Goal: Task Accomplishment & Management: Manage account settings

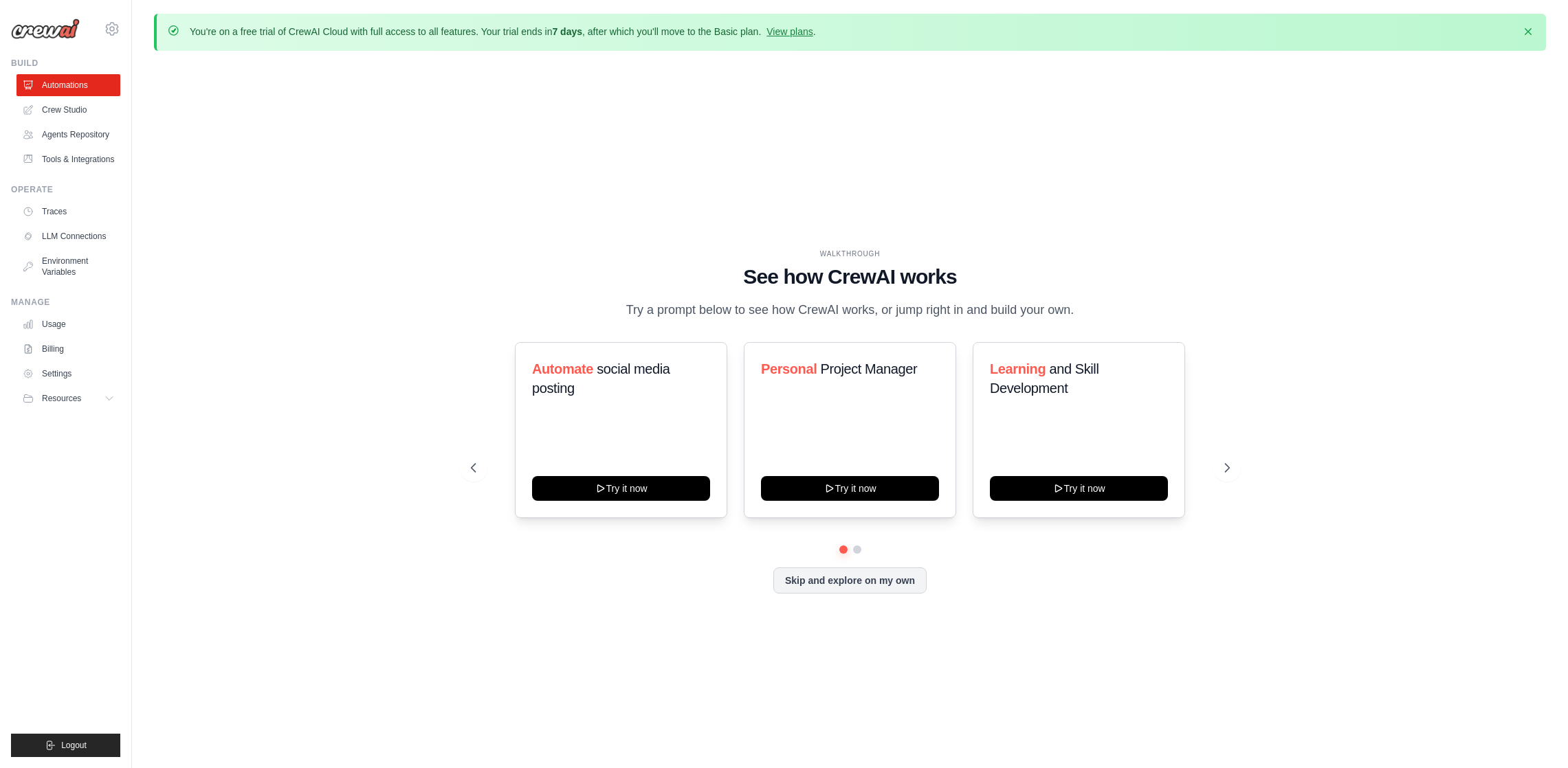
click at [77, 102] on link "Crew Studio" at bounding box center [68, 110] width 104 height 22
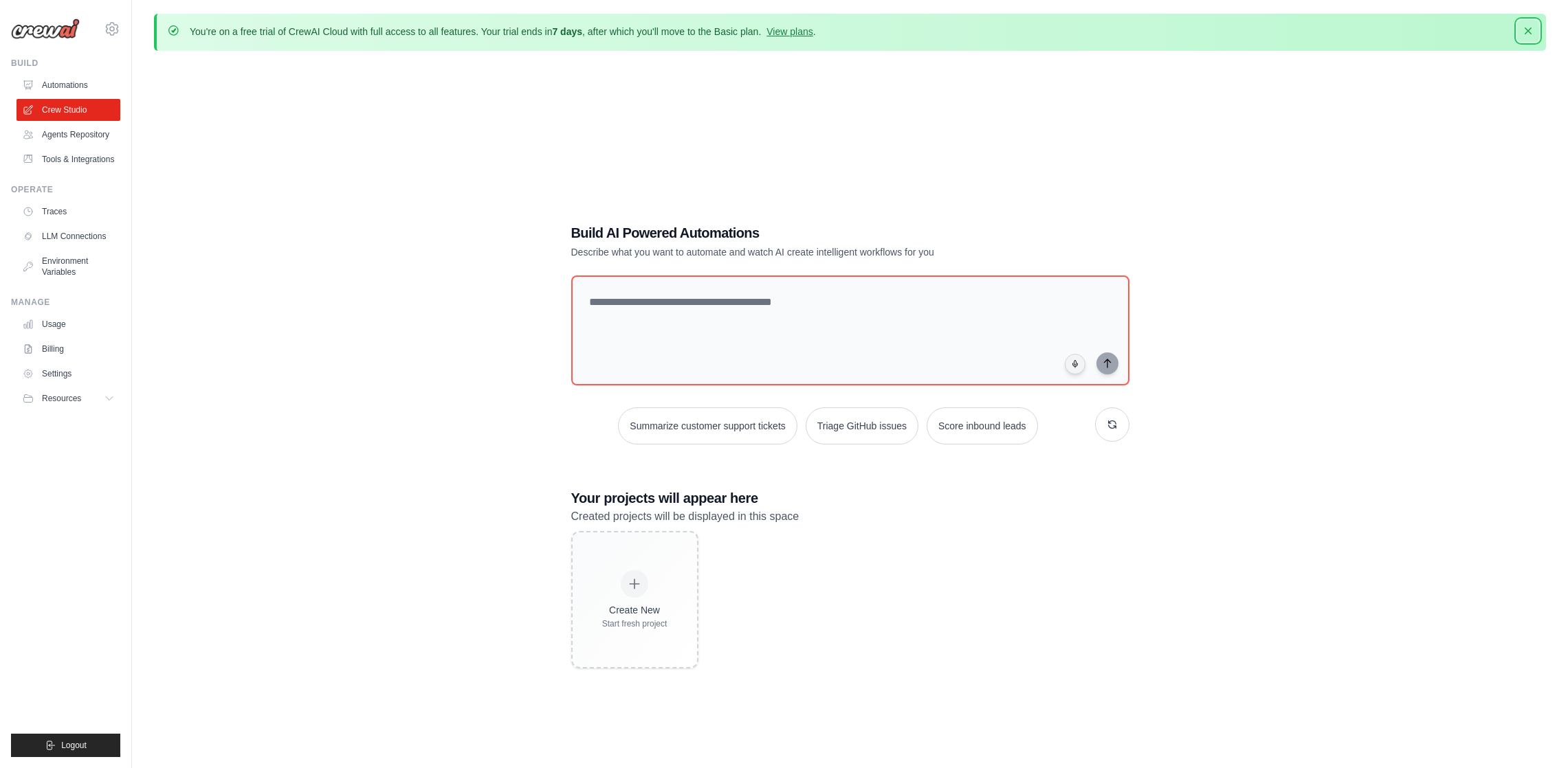
click at [1531, 33] on icon "button" at bounding box center [1528, 30] width 14 height 14
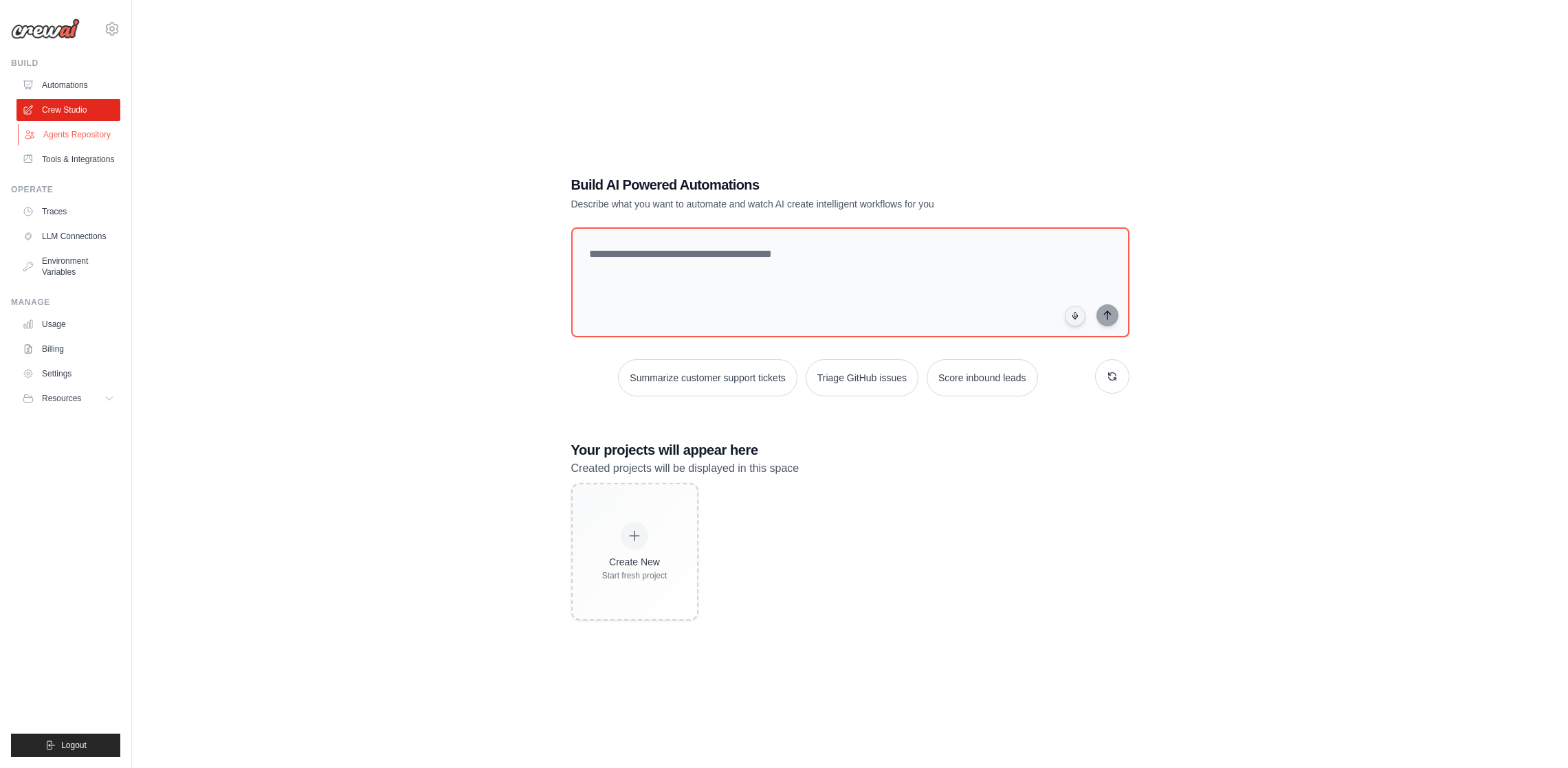
click at [67, 138] on link "Agents Repository" at bounding box center [70, 134] width 104 height 22
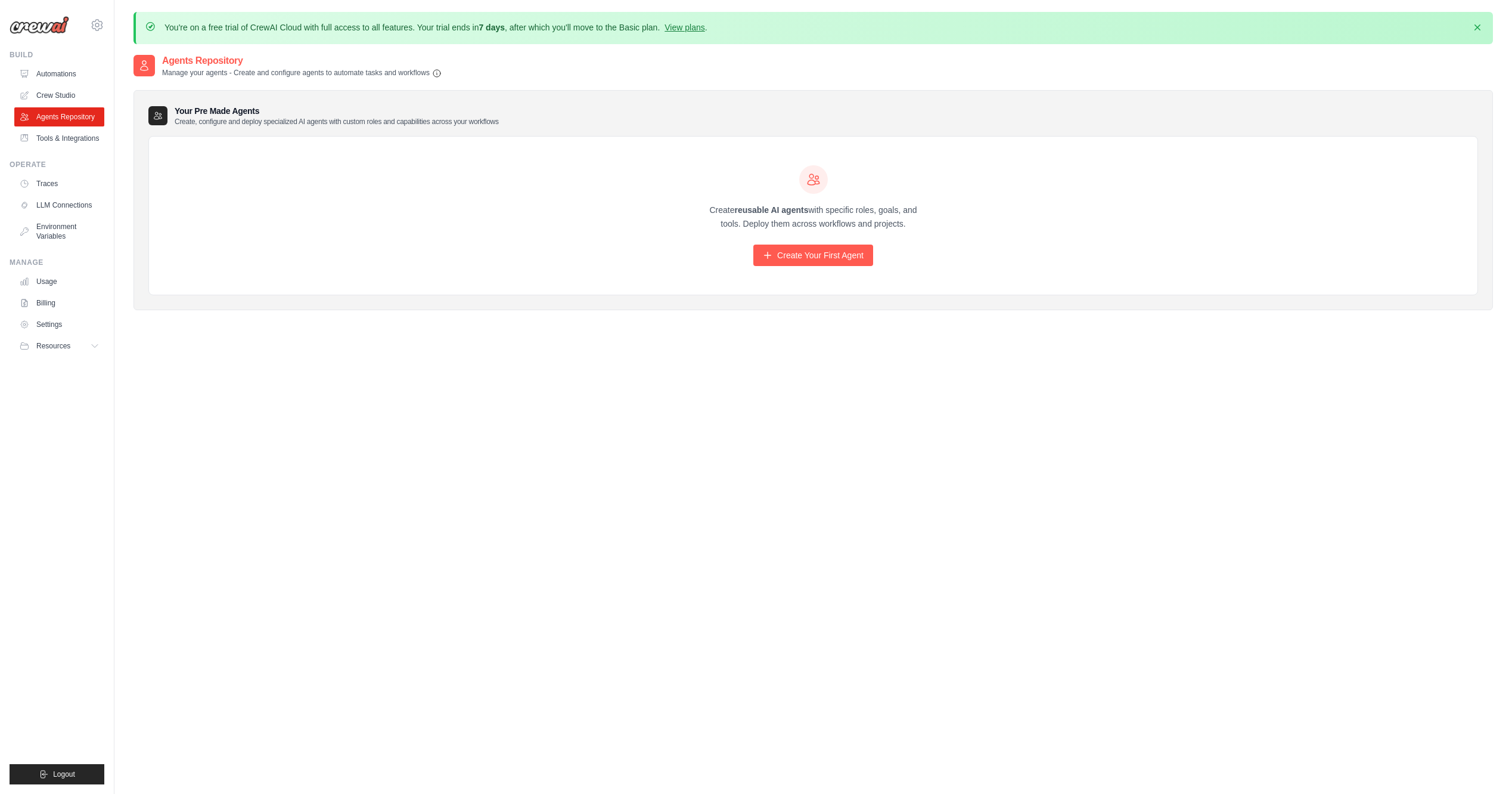
click at [371, 202] on div "Create reusable AI agents with specific roles, goals, and tools. Deploy them ac…" at bounding box center [813, 216] width 1328 height 159
click at [816, 253] on link "Create Your First Agent" at bounding box center [814, 255] width 120 height 21
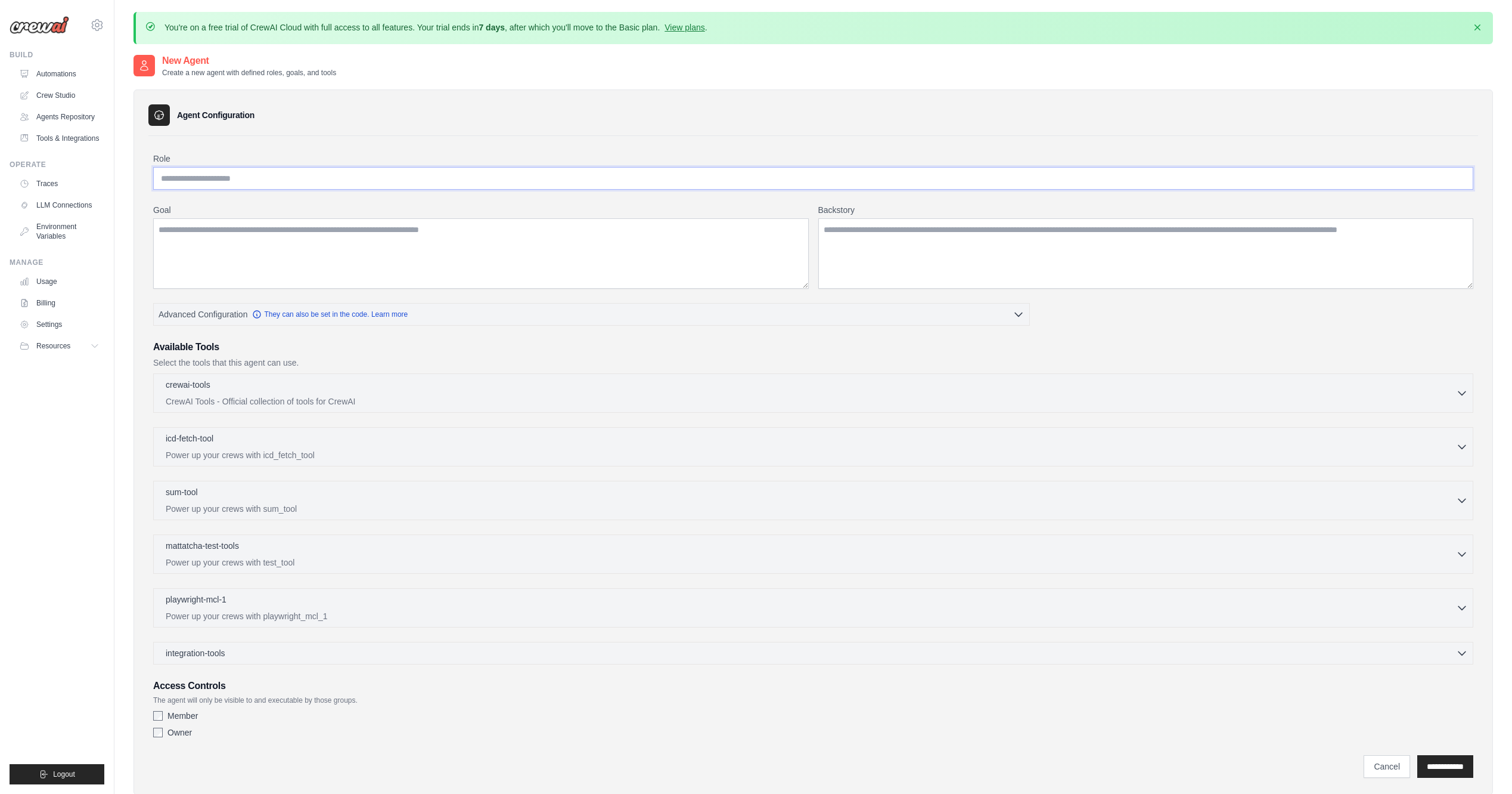
click at [217, 188] on input "Role" at bounding box center [813, 178] width 1320 height 23
click at [209, 254] on textarea "Goal" at bounding box center [480, 253] width 656 height 70
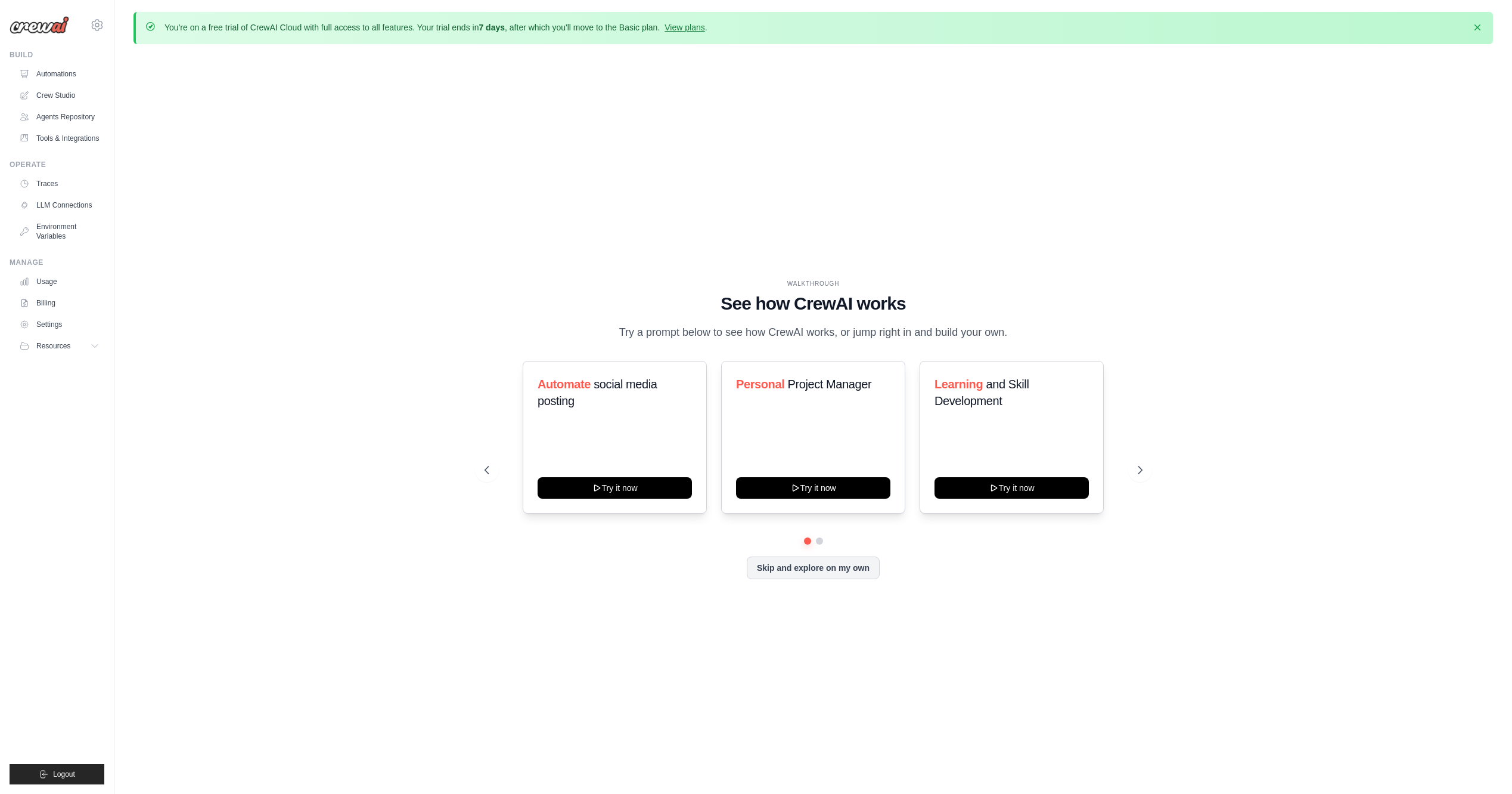
click at [25, 18] on img at bounding box center [39, 25] width 59 height 18
click at [74, 25] on div "y20902129@outlook.com Settings" at bounding box center [56, 19] width 95 height 38
click at [62, 77] on link "Automations" at bounding box center [61, 74] width 90 height 19
click at [71, 95] on link "Crew Studio" at bounding box center [59, 95] width 90 height 19
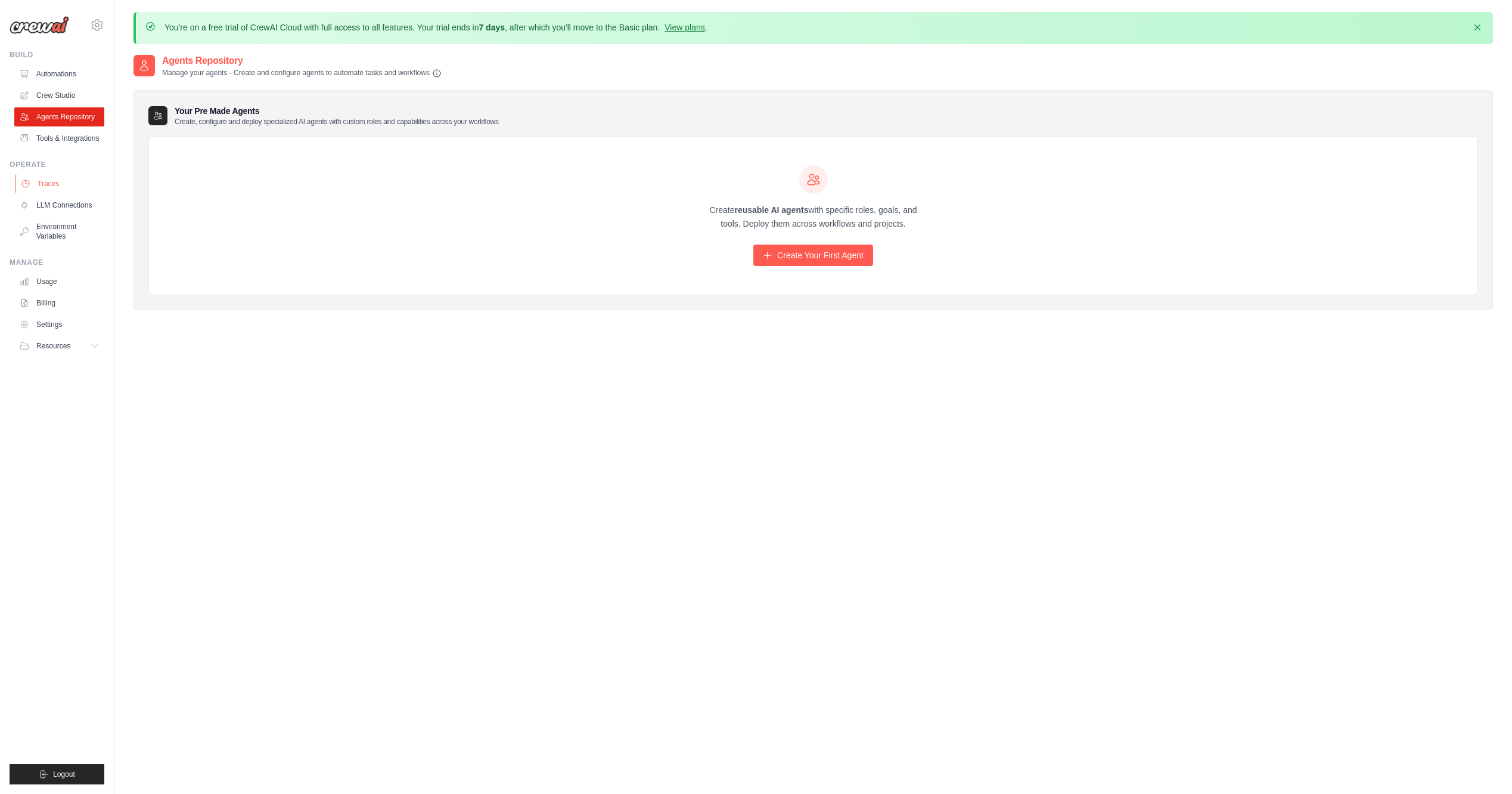
click at [54, 193] on link "Traces" at bounding box center [61, 183] width 90 height 19
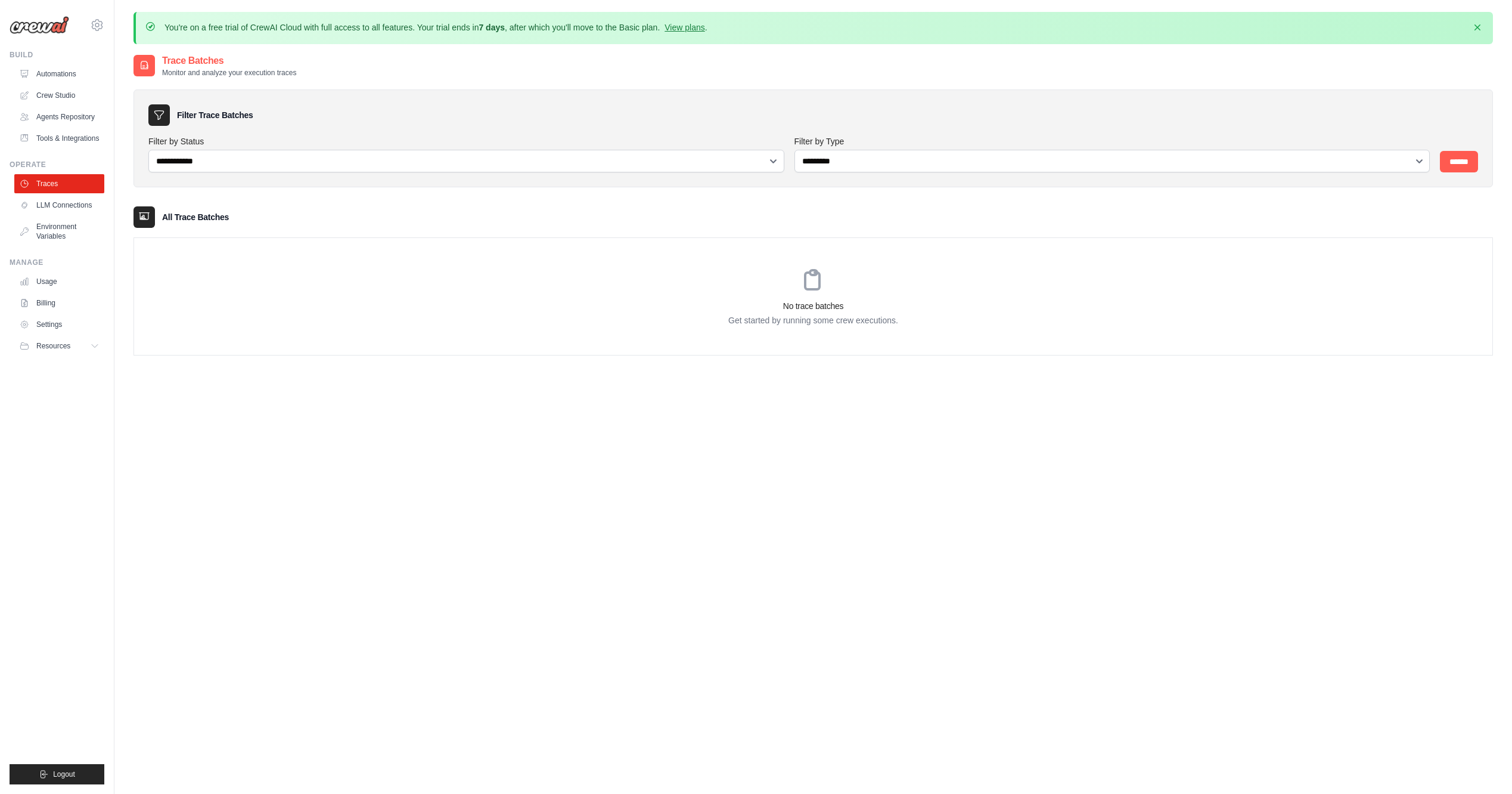
click at [72, 213] on link "LLM Connections" at bounding box center [59, 205] width 90 height 19
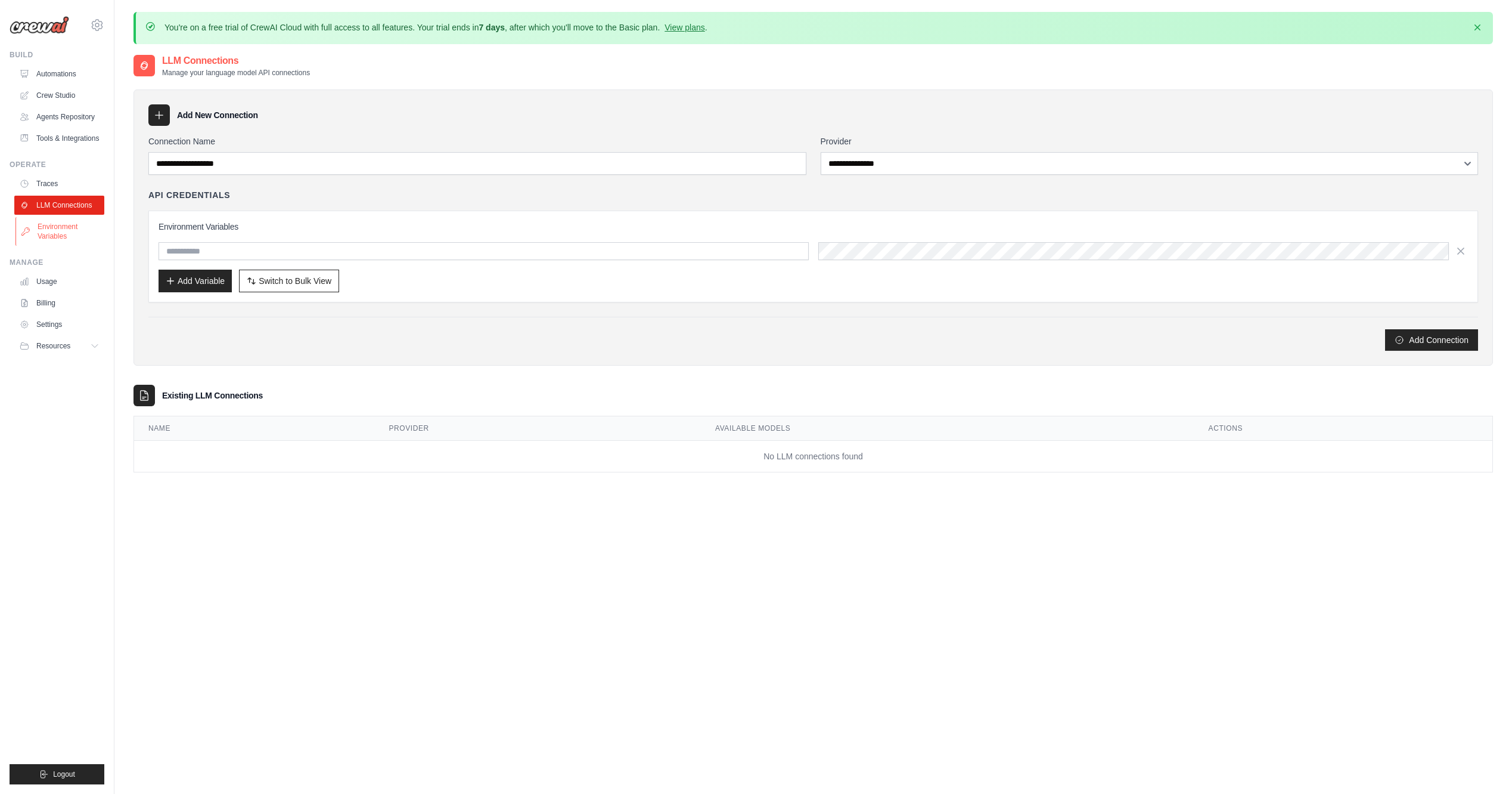
click at [75, 227] on link "Environment Variables" at bounding box center [61, 231] width 90 height 29
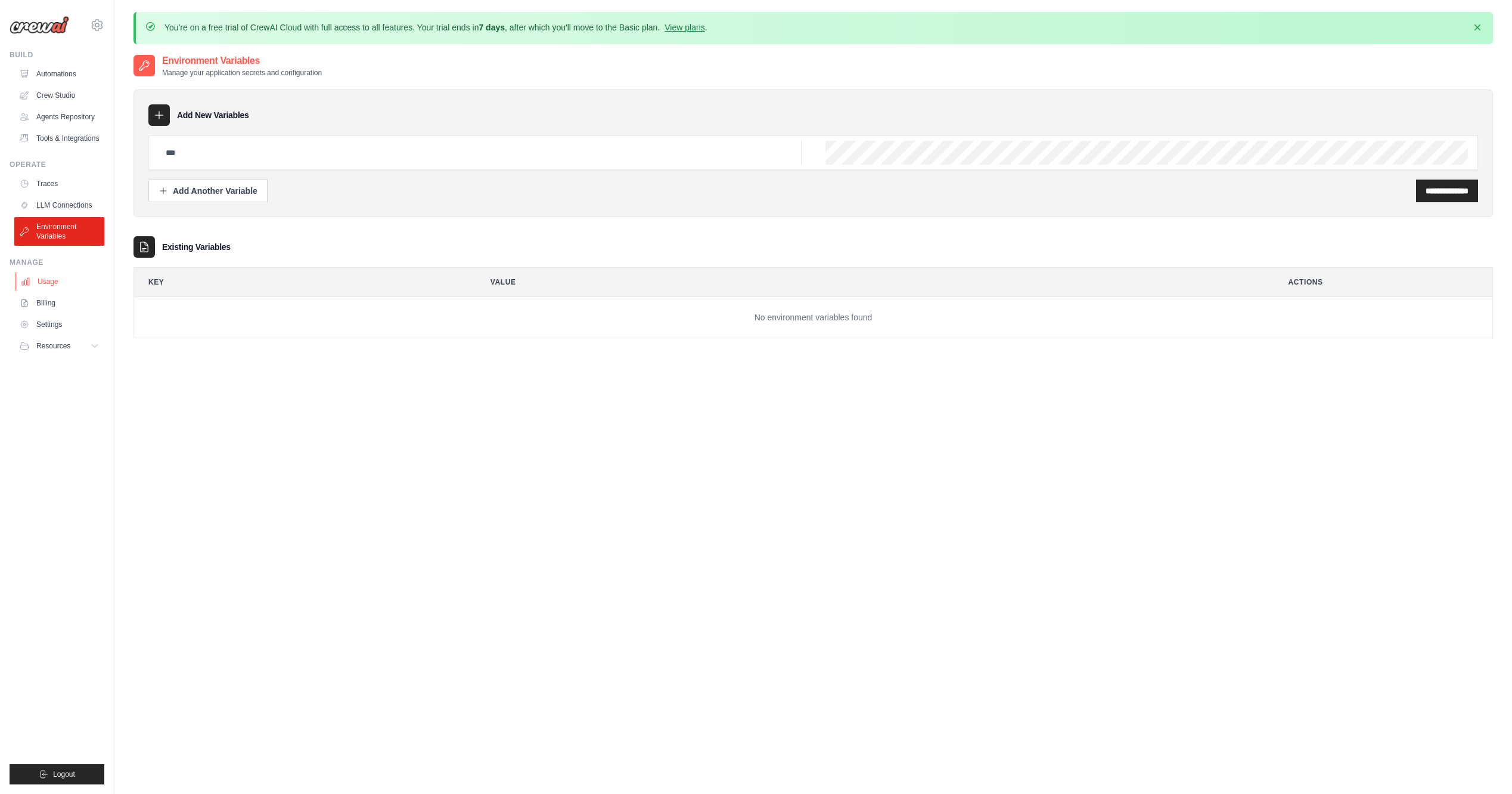
click at [77, 291] on link "Usage" at bounding box center [61, 281] width 90 height 19
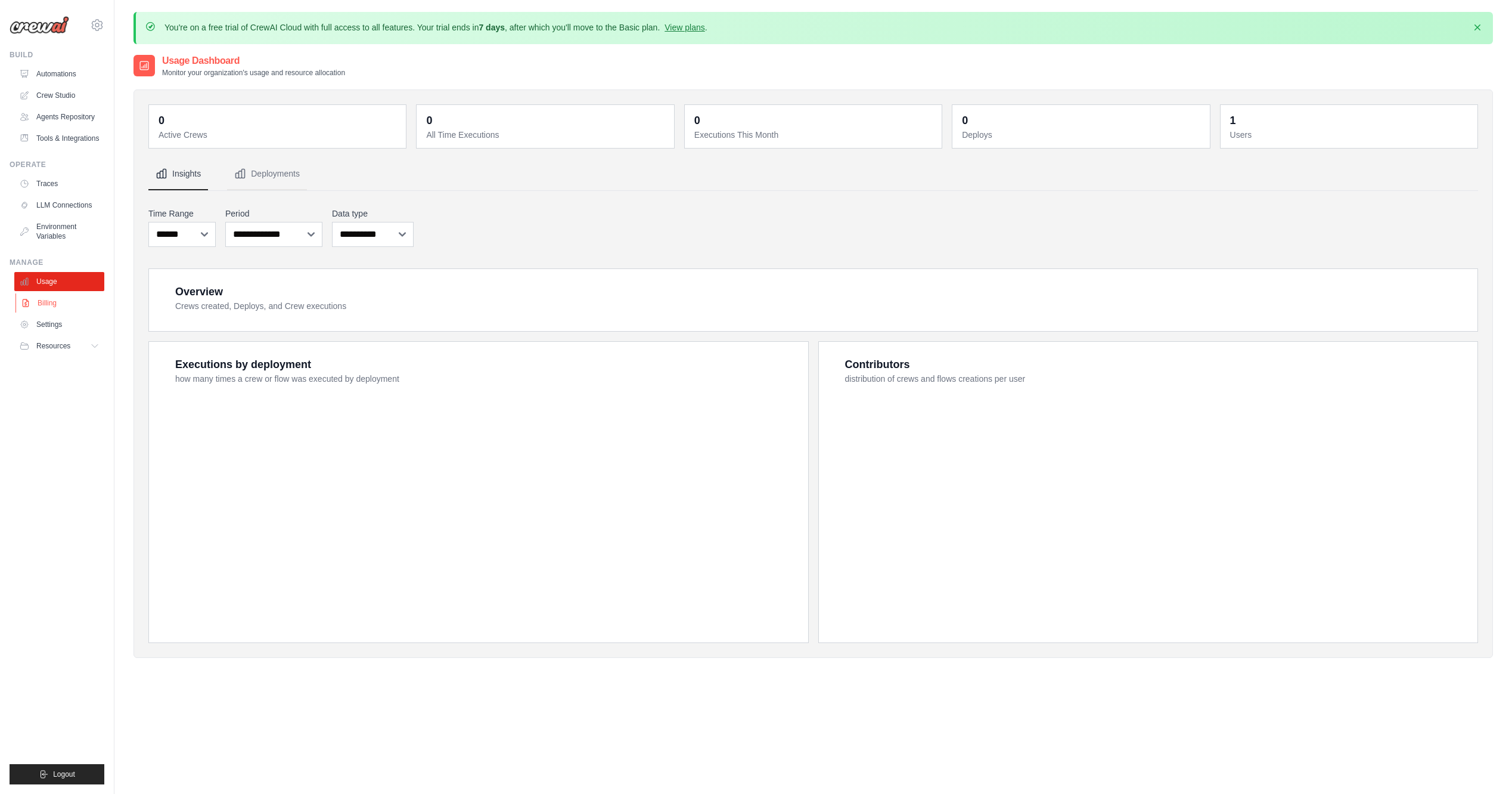
click at [74, 313] on link "Billing" at bounding box center [61, 303] width 90 height 19
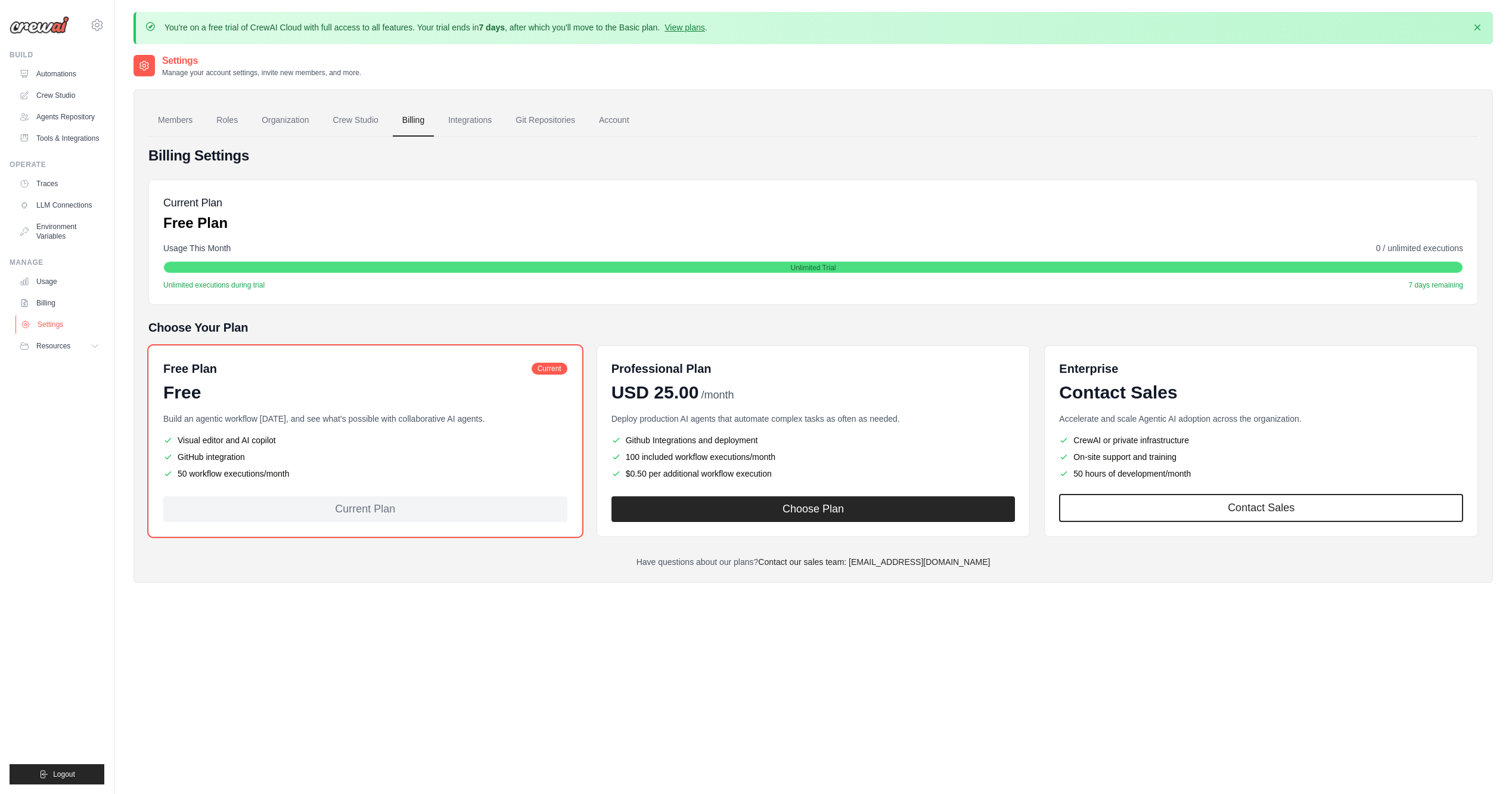
click at [77, 331] on link "Settings" at bounding box center [61, 324] width 90 height 19
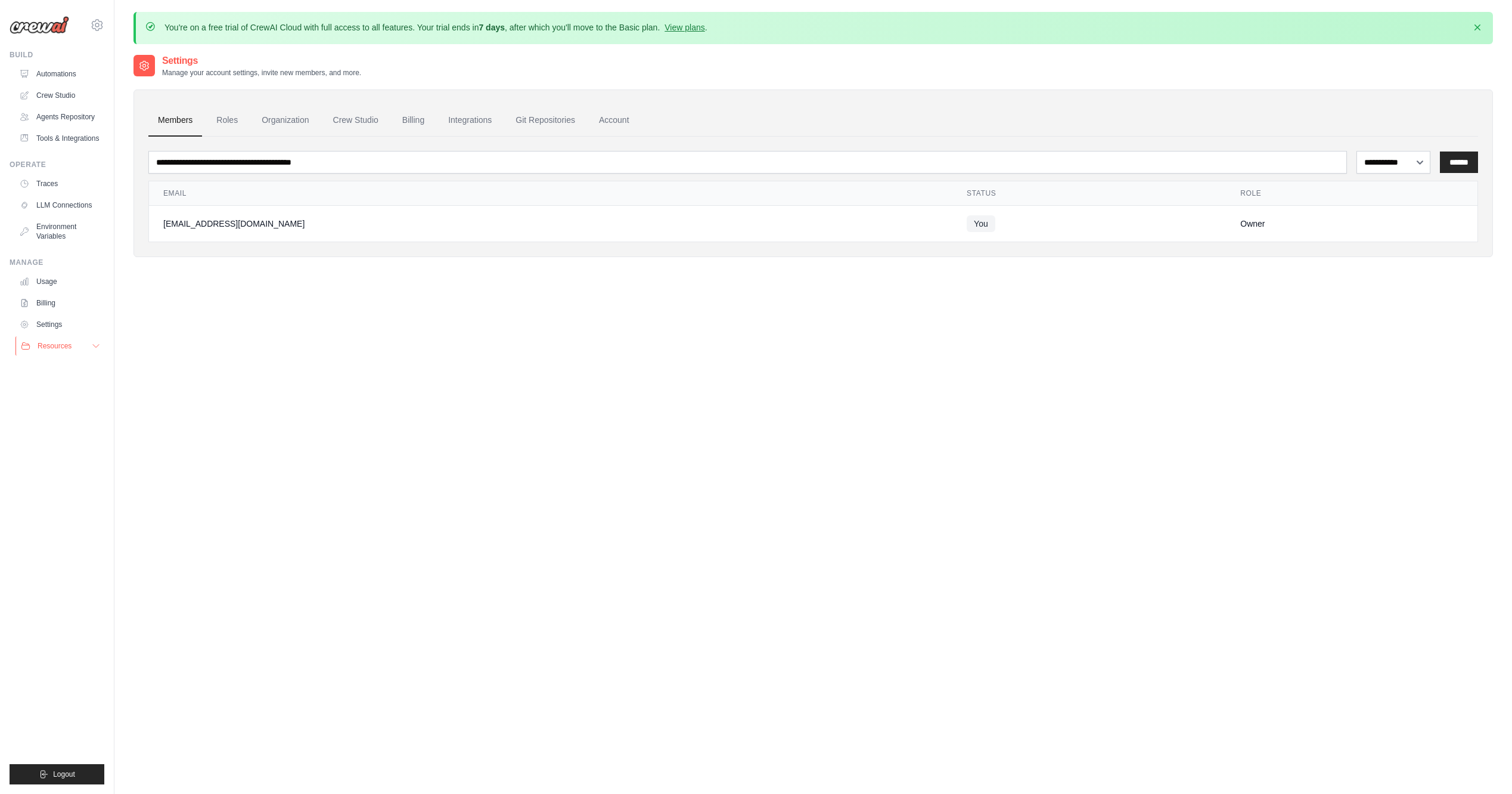
click at [74, 355] on button "Resources" at bounding box center [61, 345] width 90 height 19
click at [71, 375] on link "Documentation" at bounding box center [64, 366] width 83 height 16
